Goal: Information Seeking & Learning: Understand process/instructions

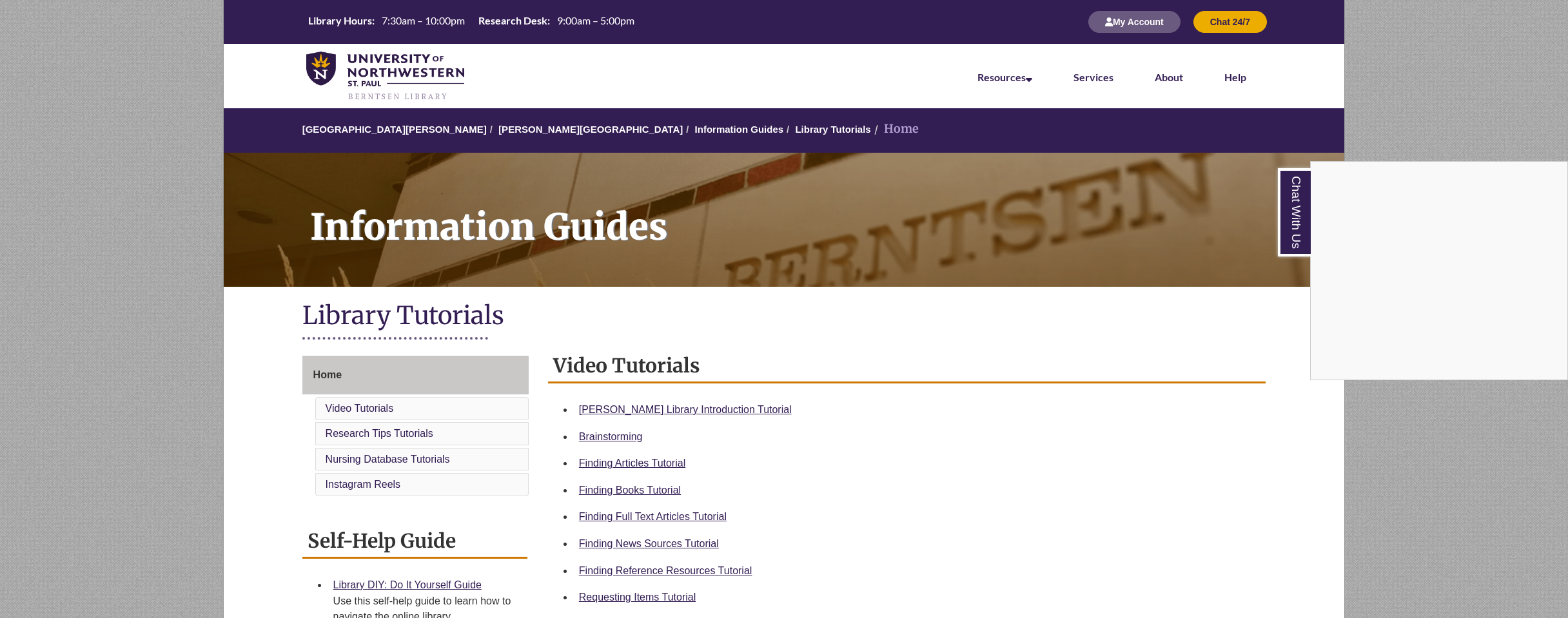
click at [615, 489] on div "Chat With Us" at bounding box center [784, 309] width 1568 height 618
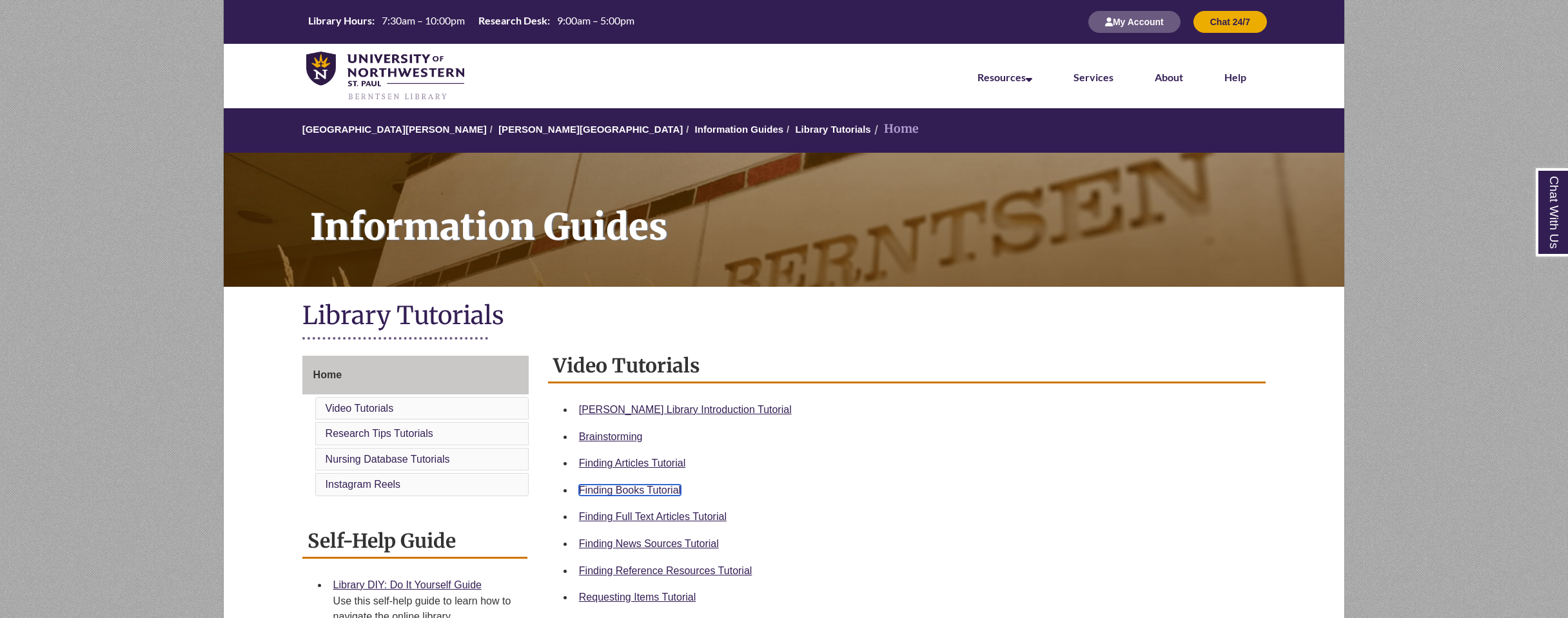
click at [613, 491] on link "Finding Books Tutorial" at bounding box center [630, 490] width 102 height 11
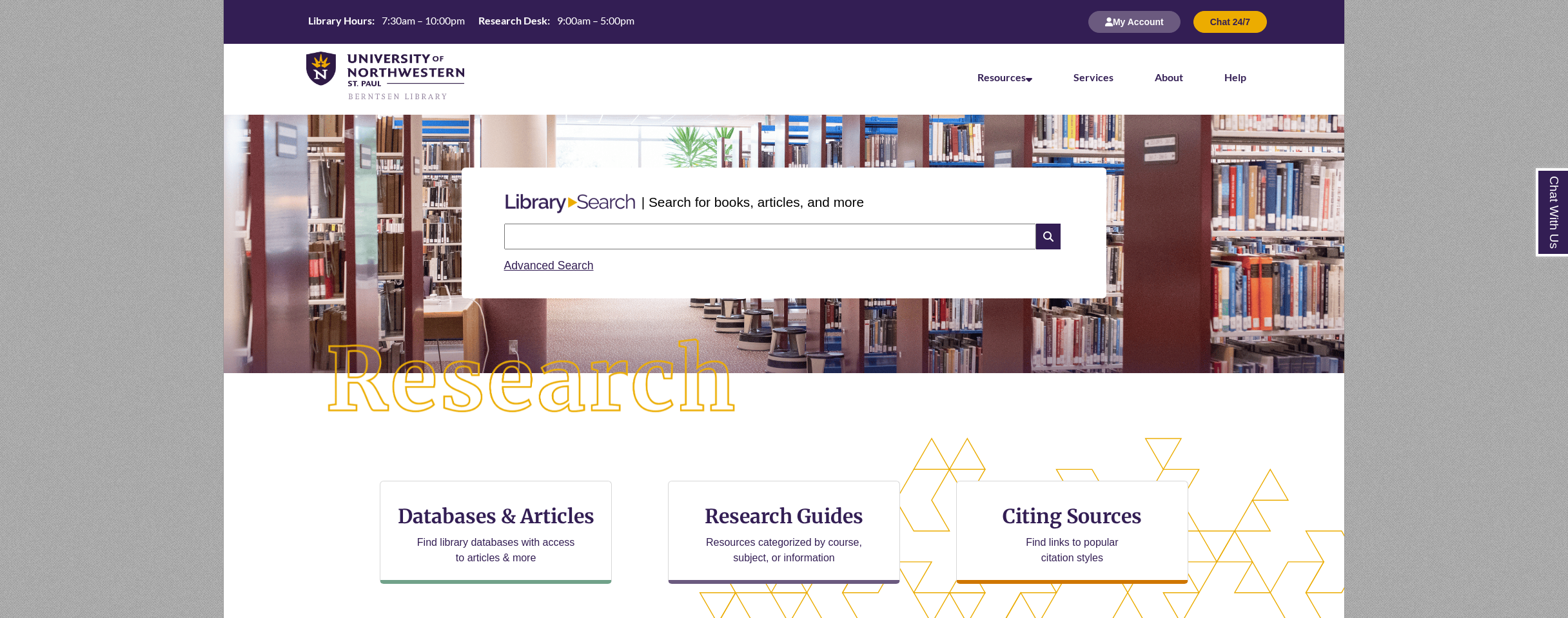
click at [548, 234] on input "text" at bounding box center [770, 237] width 532 height 26
type input "********"
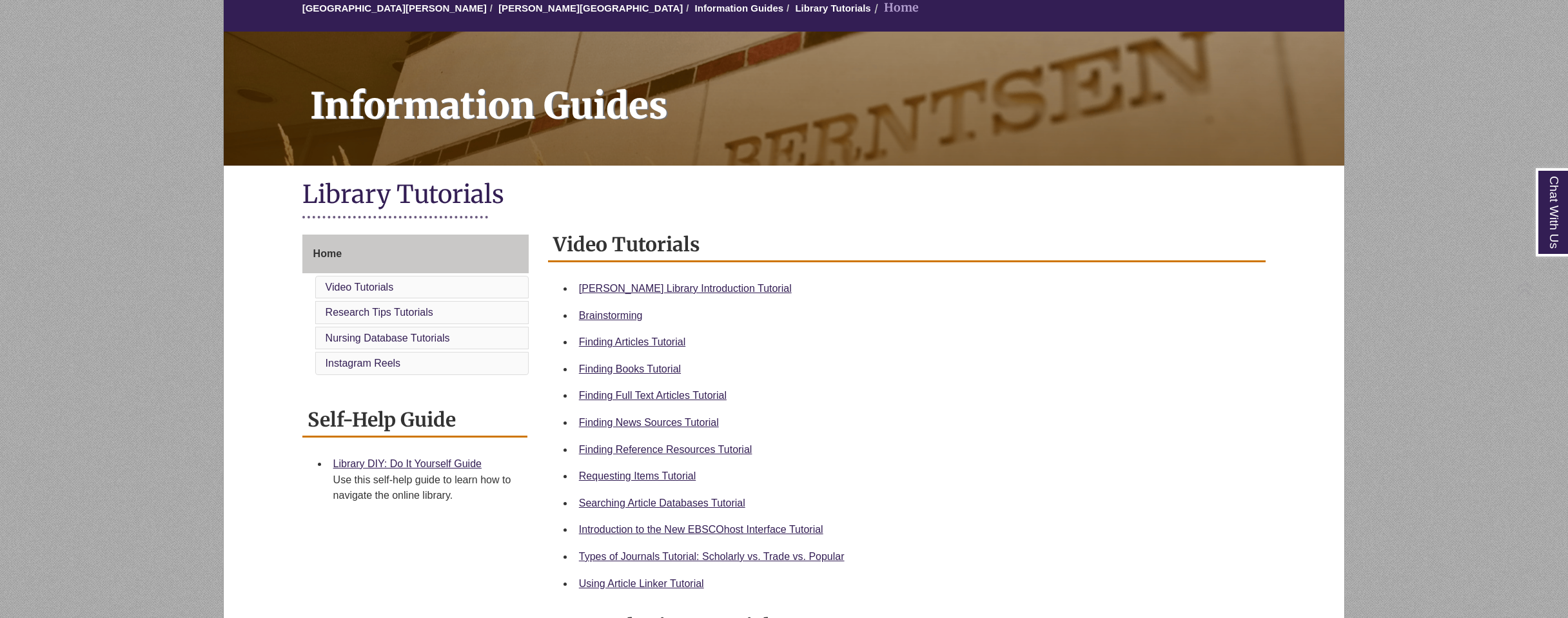
scroll to position [258, 0]
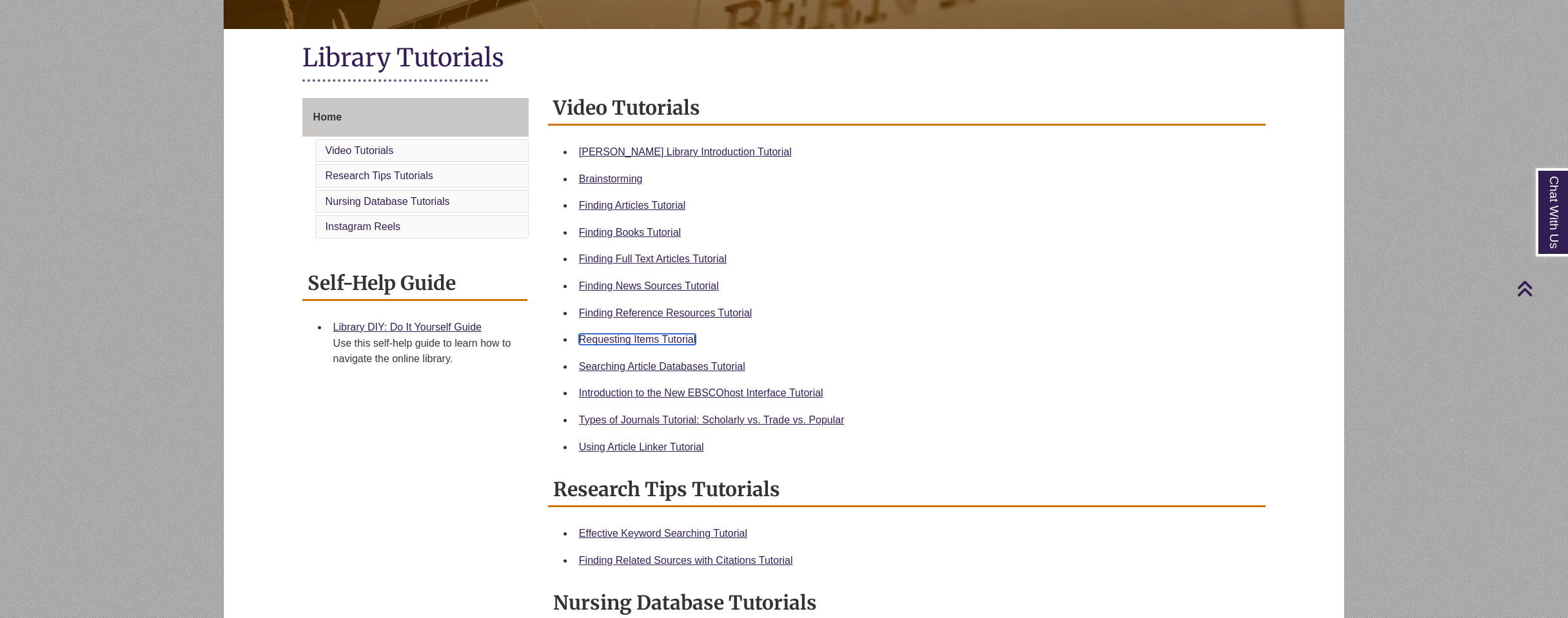
click at [665, 337] on link "Requesting Items Tutorial" at bounding box center [637, 339] width 117 height 11
